Goal: Task Accomplishment & Management: Complete application form

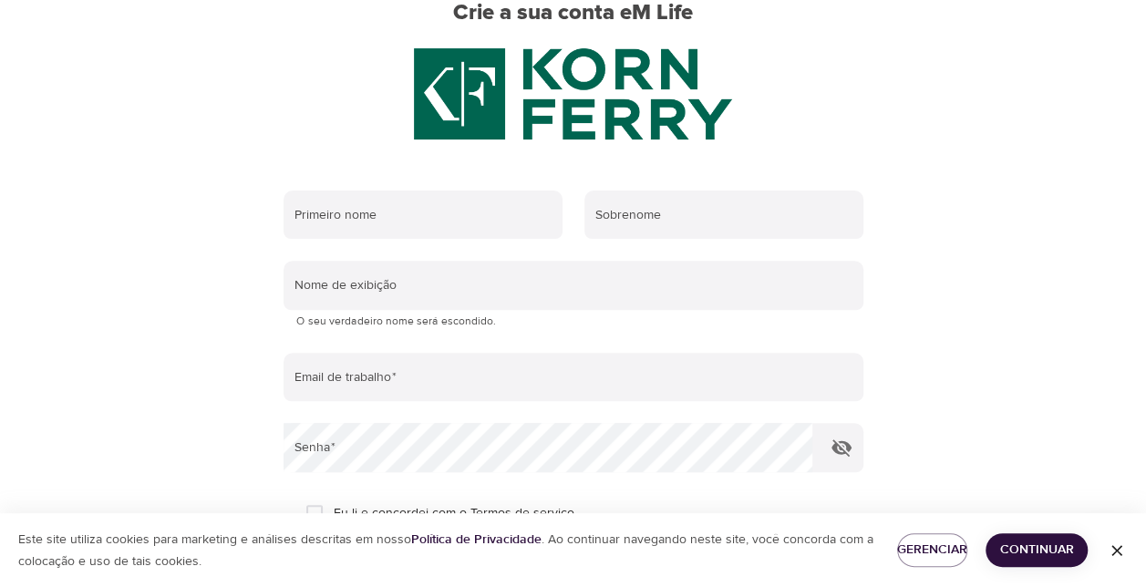
scroll to position [175, 0]
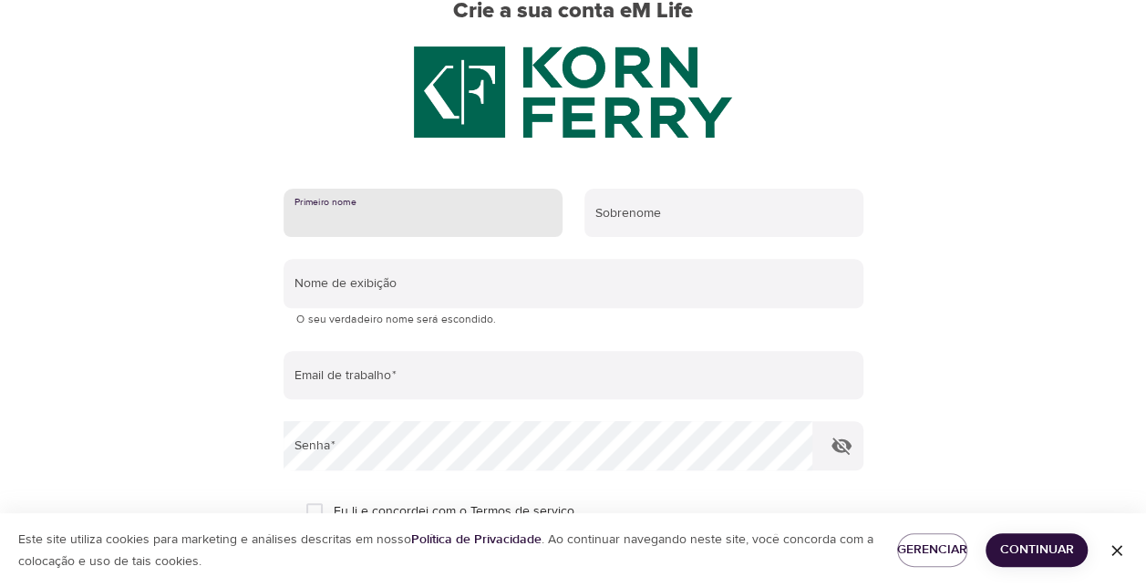
click at [475, 208] on input "text" at bounding box center [423, 213] width 279 height 49
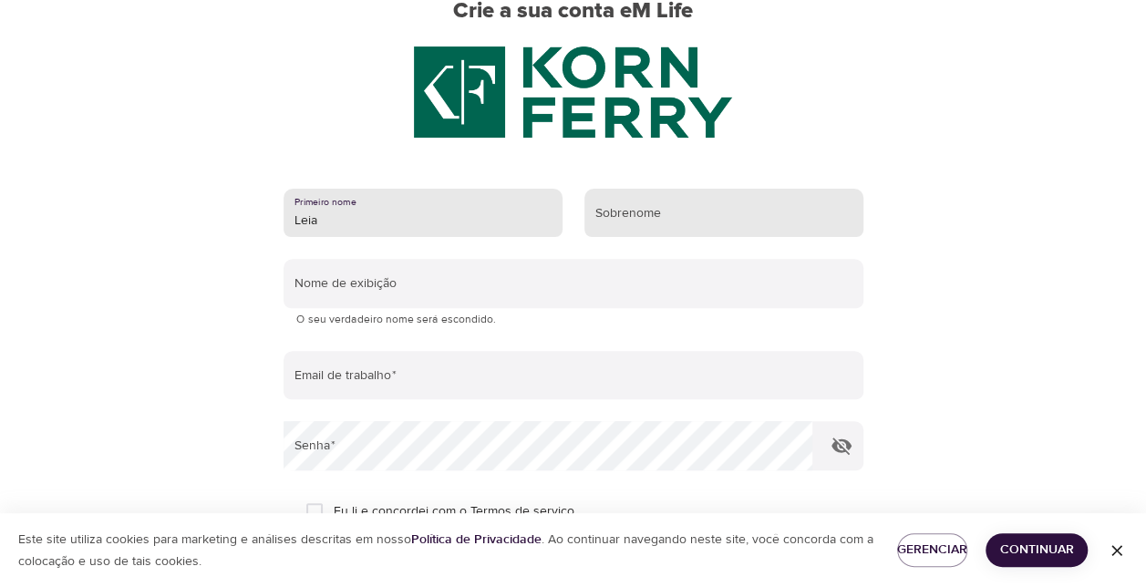
type input "Leia"
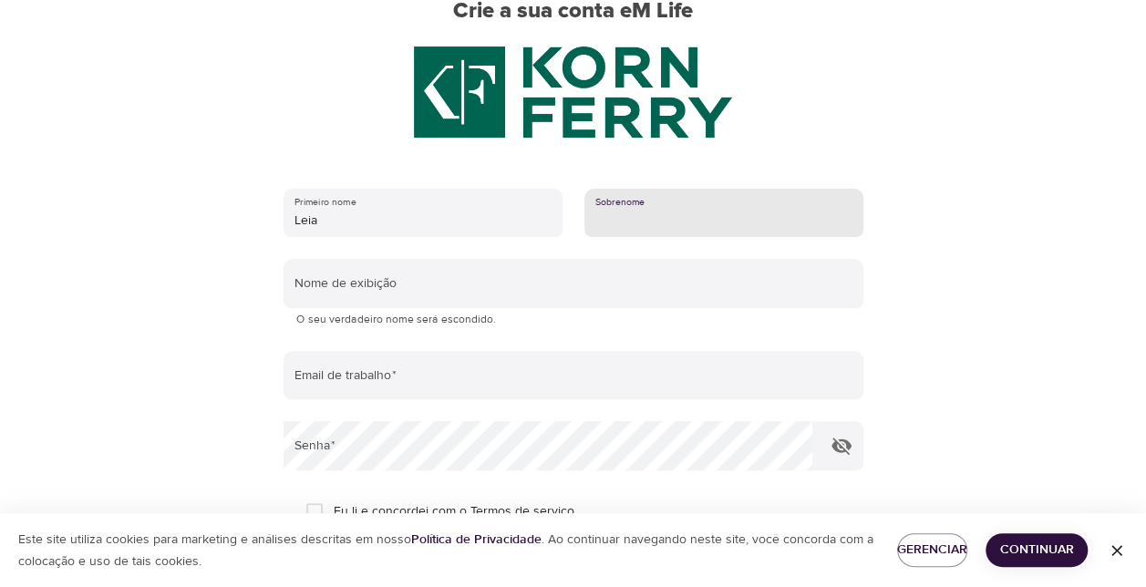
click at [636, 222] on input "text" at bounding box center [723, 213] width 279 height 49
type input "l"
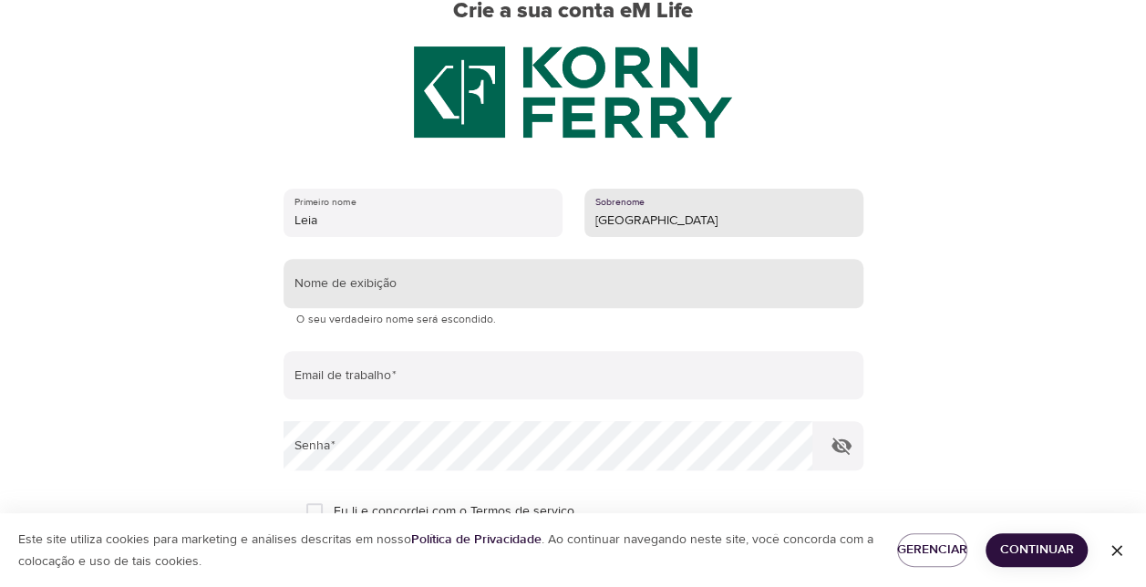
type input "[GEOGRAPHIC_DATA]"
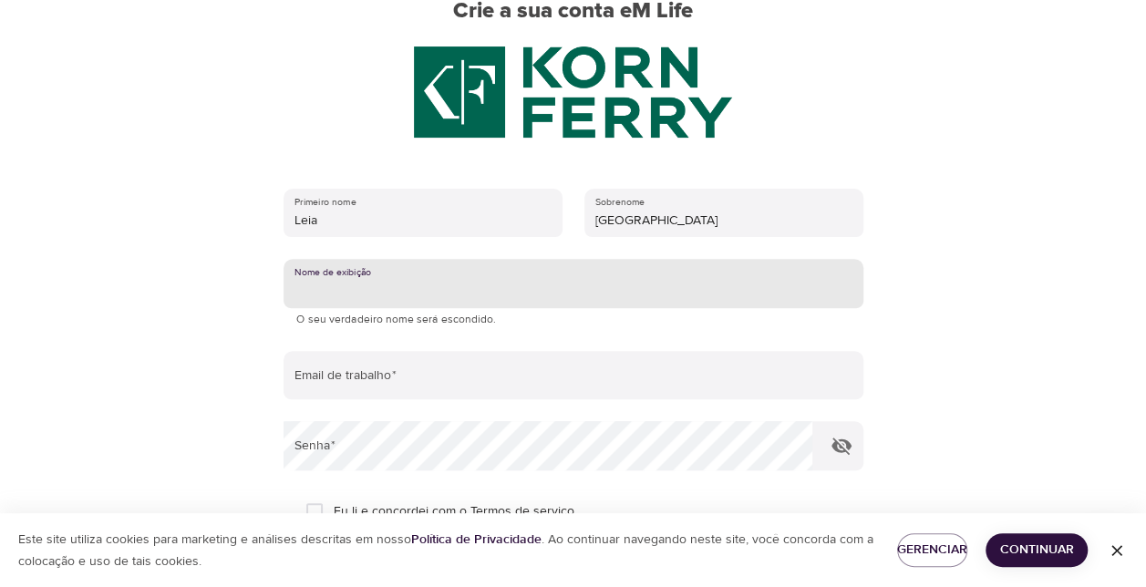
click at [465, 268] on input "text" at bounding box center [574, 283] width 580 height 49
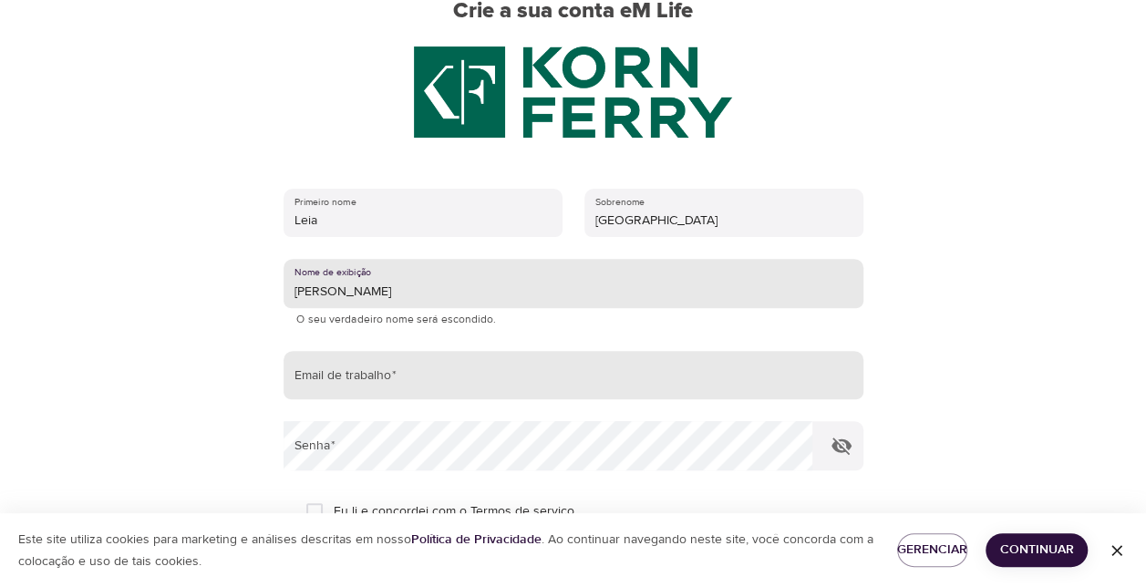
type input "[PERSON_NAME]"
click at [398, 368] on input "email" at bounding box center [574, 375] width 580 height 49
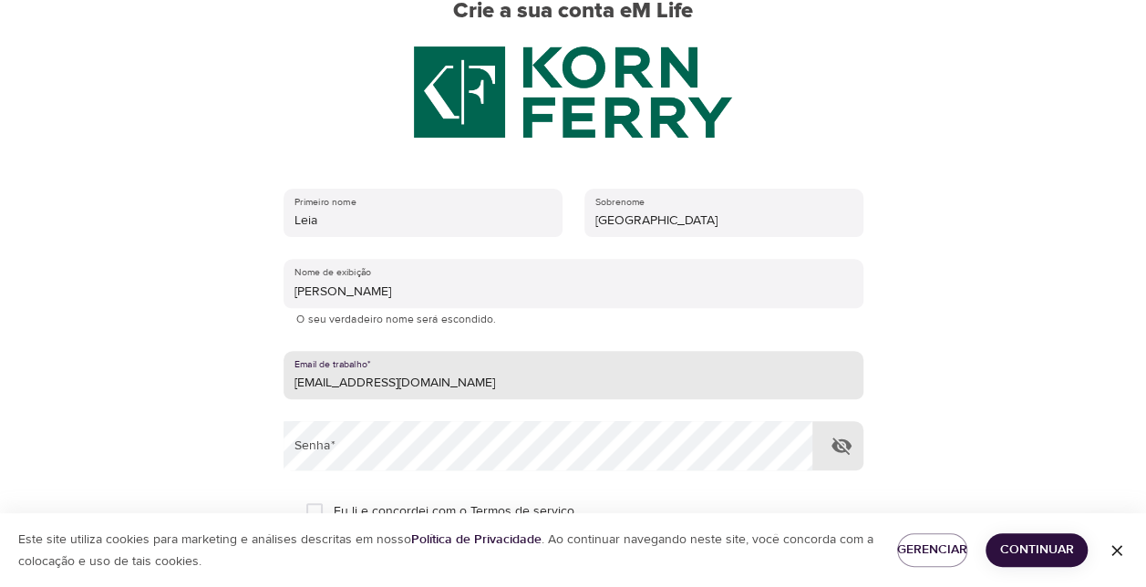
type input "[EMAIL_ADDRESS][DOMAIN_NAME]"
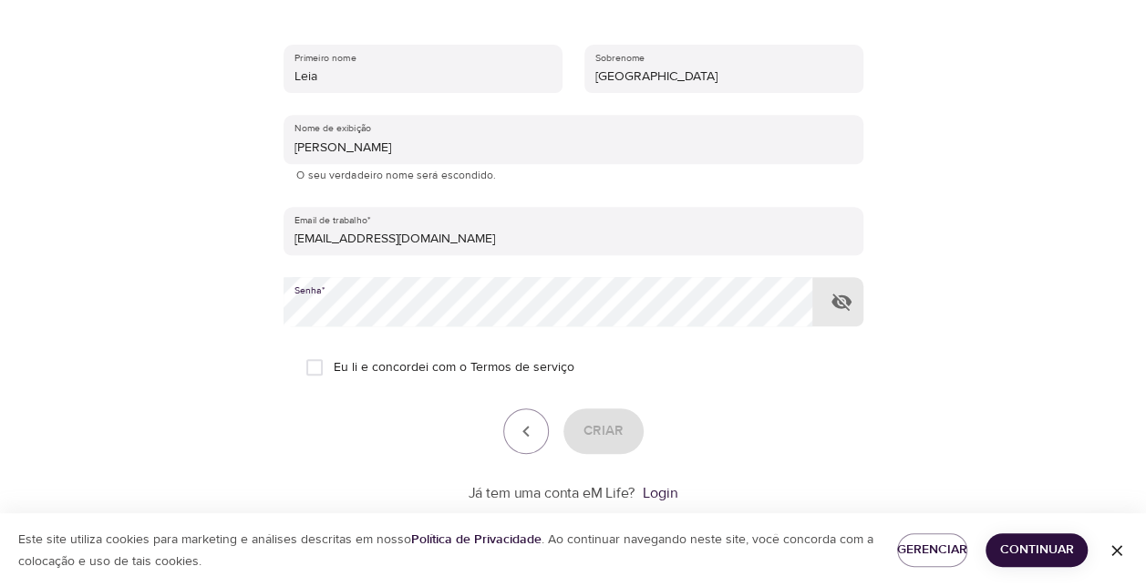
scroll to position [321, 0]
click at [314, 367] on input "Eu li e concordei com o Termos de serviço" at bounding box center [314, 365] width 38 height 38
checkbox input "true"
click at [984, 440] on div at bounding box center [573, 293] width 1146 height 587
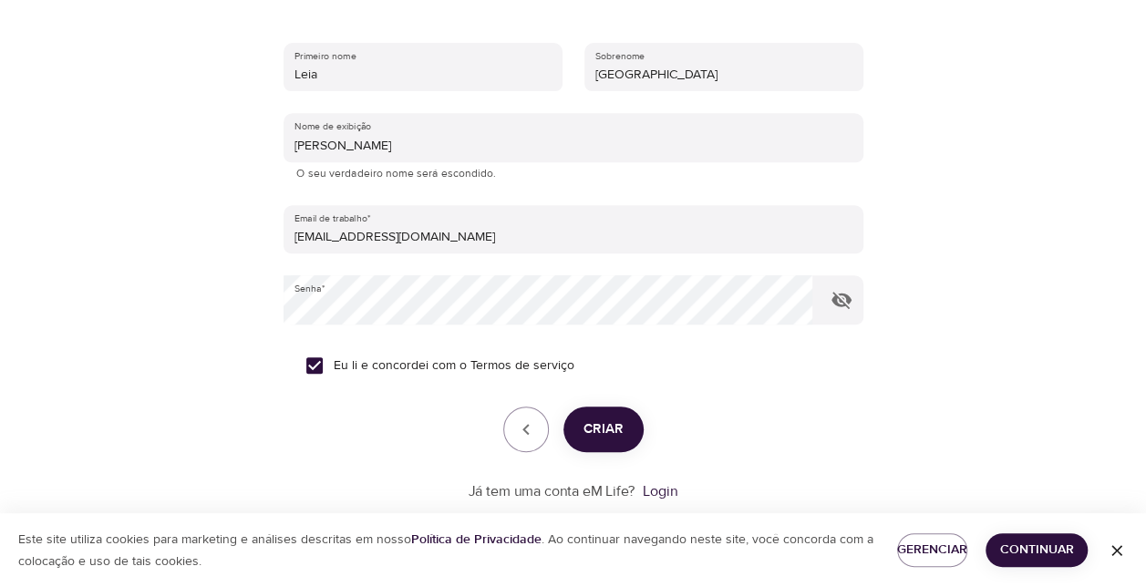
click at [608, 423] on span "Criar" at bounding box center [604, 430] width 40 height 24
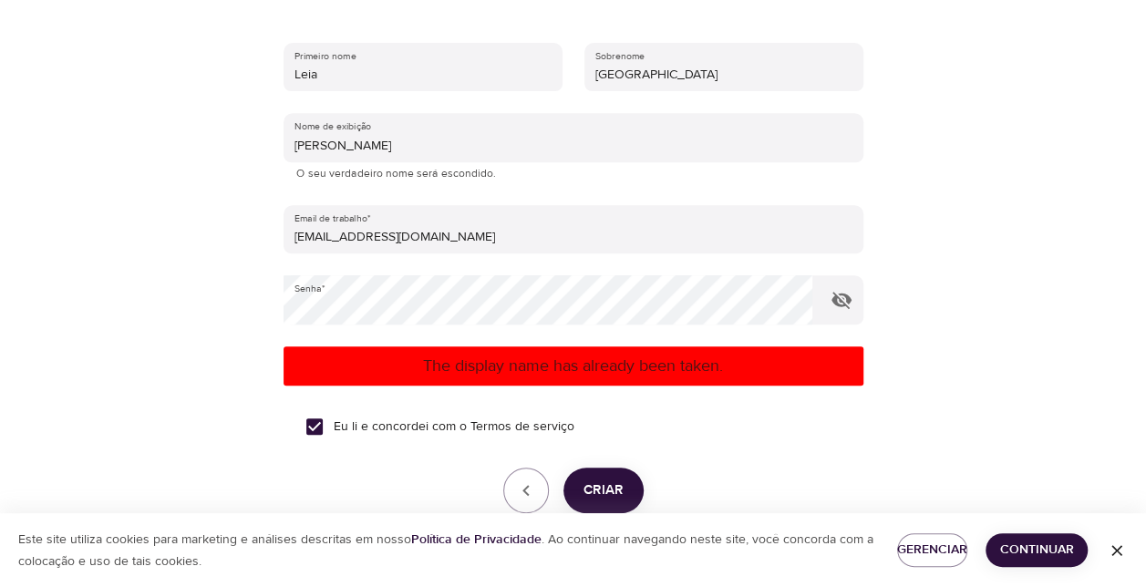
click at [421, 366] on p "The display name has already been taken." at bounding box center [573, 366] width 565 height 25
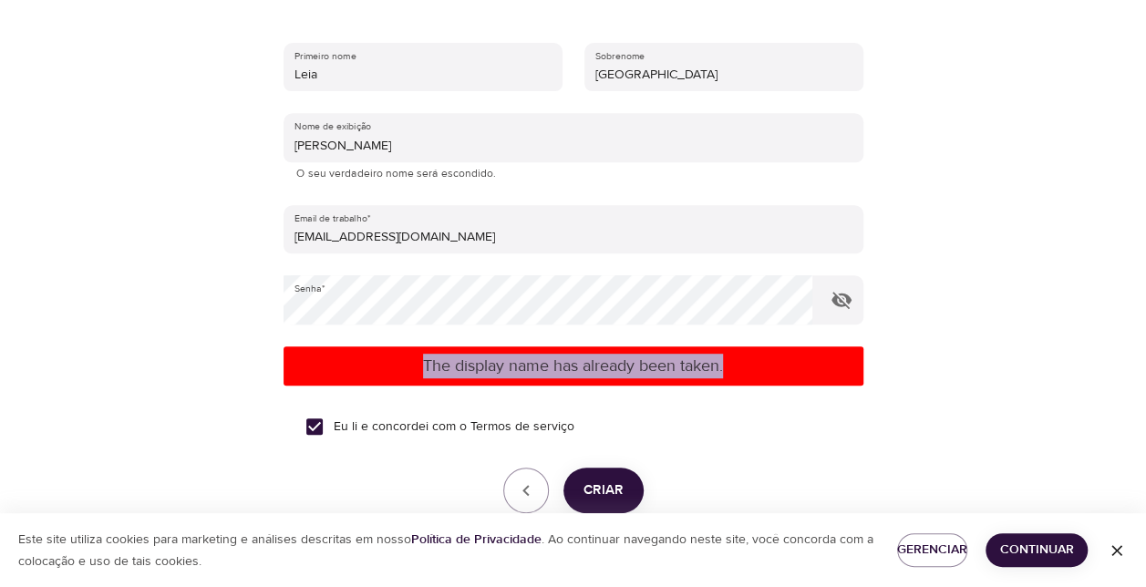
drag, startPoint x: 421, startPoint y: 367, endPoint x: 748, endPoint y: 377, distance: 326.6
click at [746, 377] on p "The display name has already been taken." at bounding box center [573, 366] width 565 height 25
copy p "The display name has already been taken."
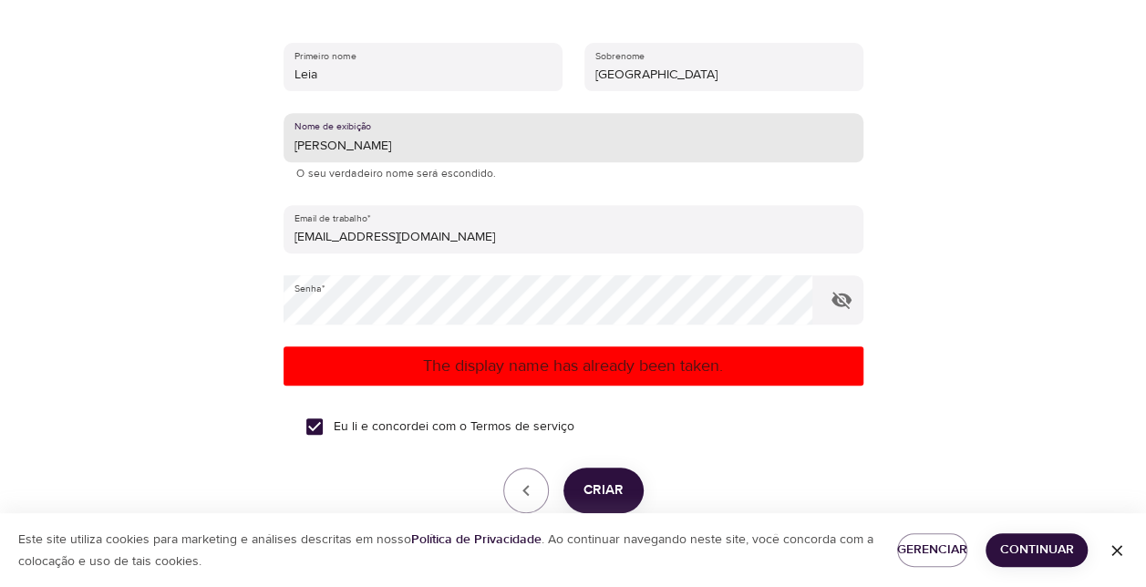
drag, startPoint x: 376, startPoint y: 141, endPoint x: 140, endPoint y: 136, distance: 235.3
drag, startPoint x: 414, startPoint y: 142, endPoint x: 0, endPoint y: 182, distance: 415.9
click at [597, 490] on span "Criar" at bounding box center [604, 491] width 40 height 24
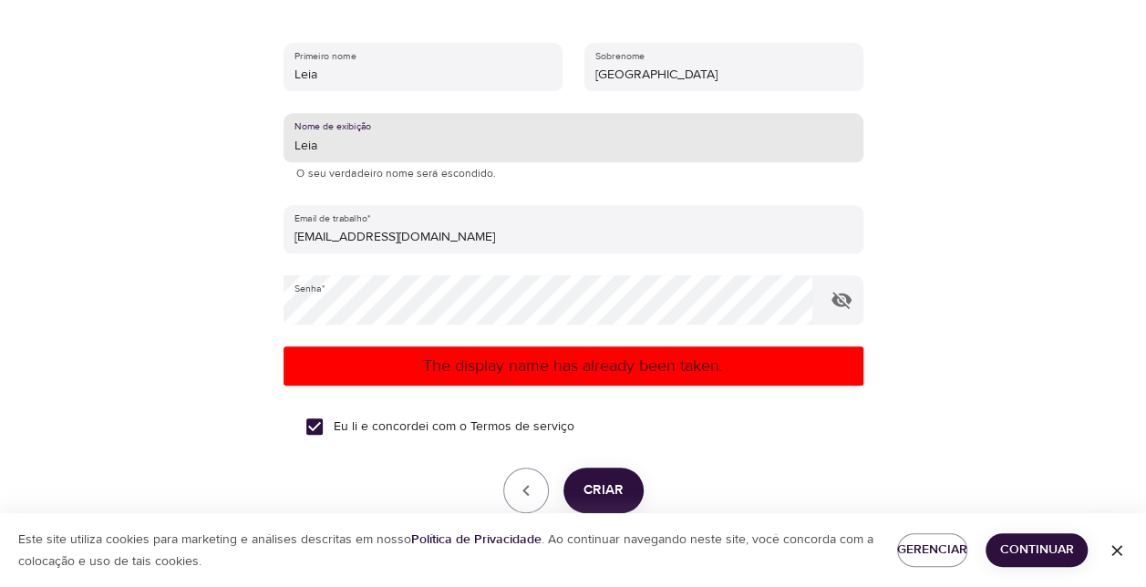
drag, startPoint x: 352, startPoint y: 147, endPoint x: 0, endPoint y: 186, distance: 354.1
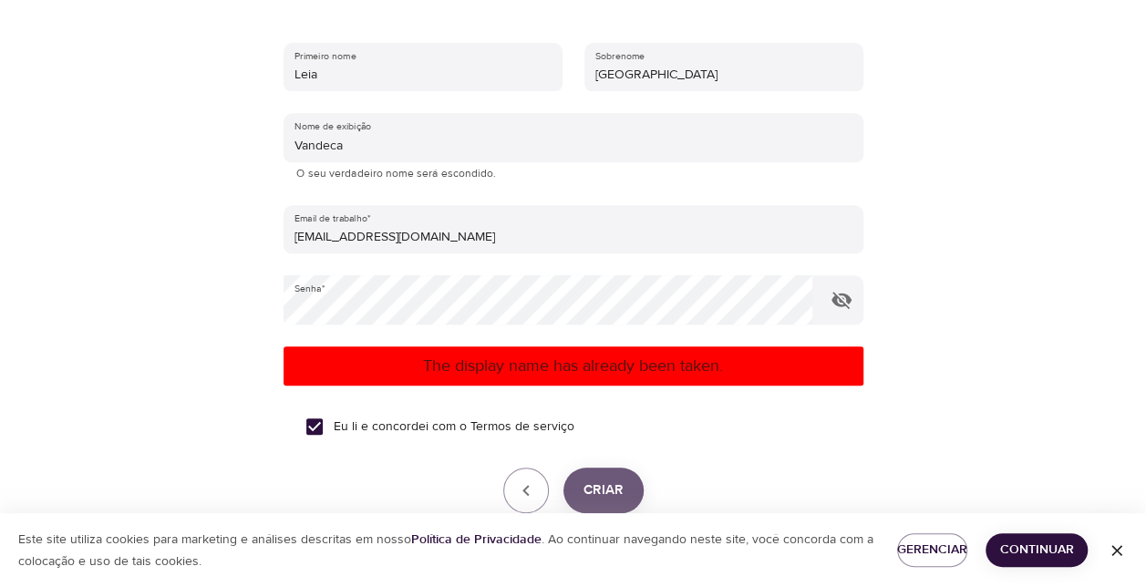
click at [627, 481] on button "Criar" at bounding box center [603, 491] width 80 height 46
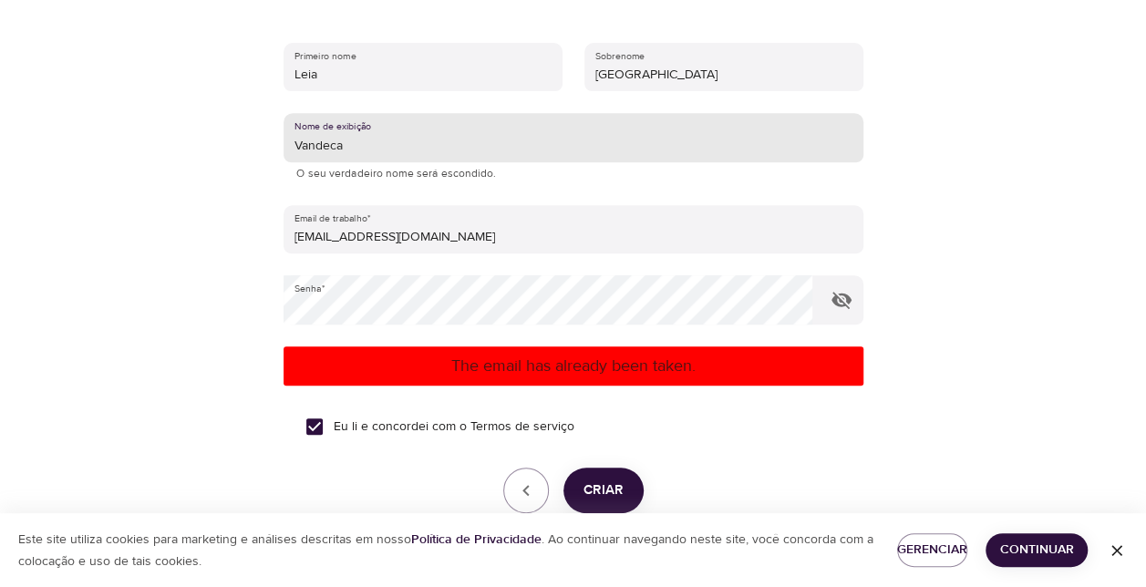
drag, startPoint x: 369, startPoint y: 147, endPoint x: -4, endPoint y: 155, distance: 373.0
type input "Saude"
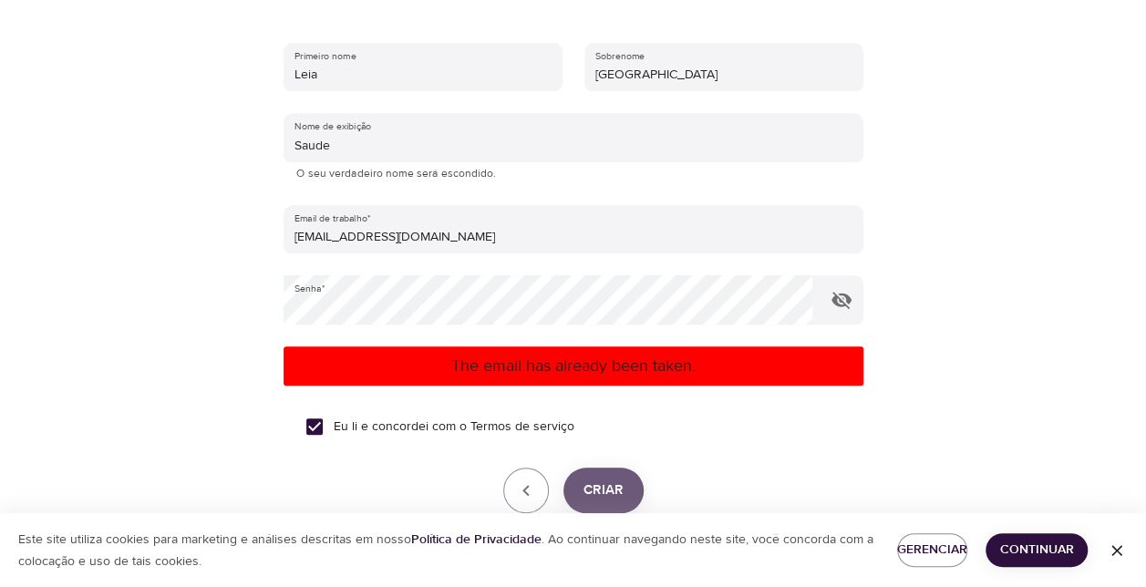
click at [591, 489] on span "Criar" at bounding box center [604, 491] width 40 height 24
